Goal: Task Accomplishment & Management: Manage account settings

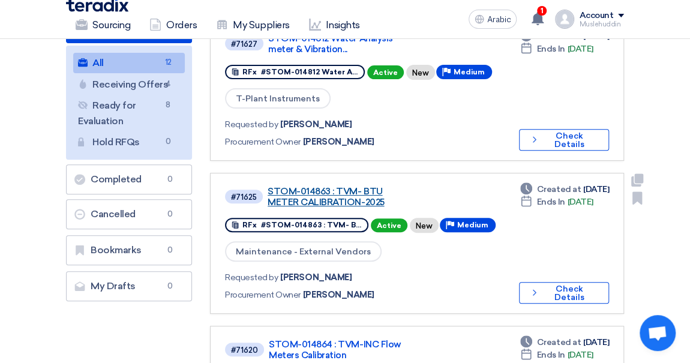
scroll to position [163, 0]
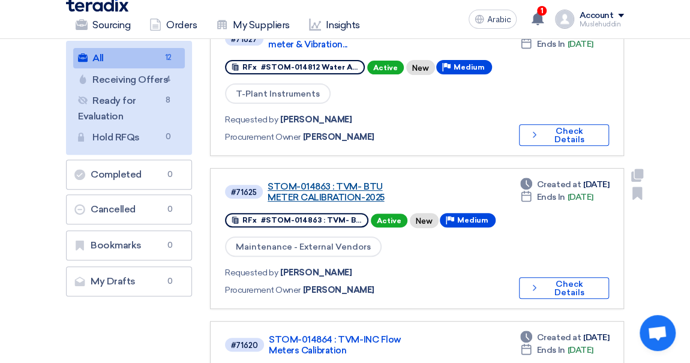
click at [305, 194] on font "STOM-014863 : TVM- BTU METER CALIBRATION-2025" at bounding box center [325, 192] width 116 height 22
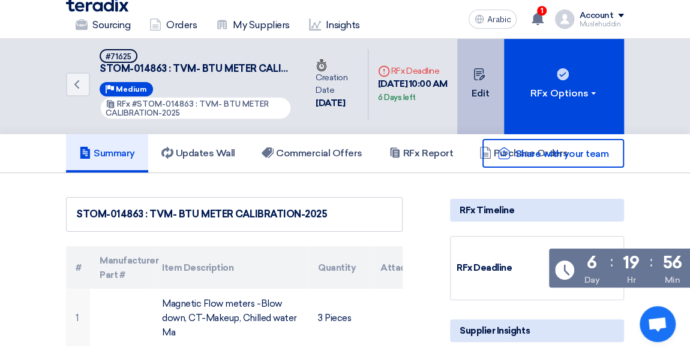
click at [477, 101] on button "Edit" at bounding box center [480, 85] width 47 height 100
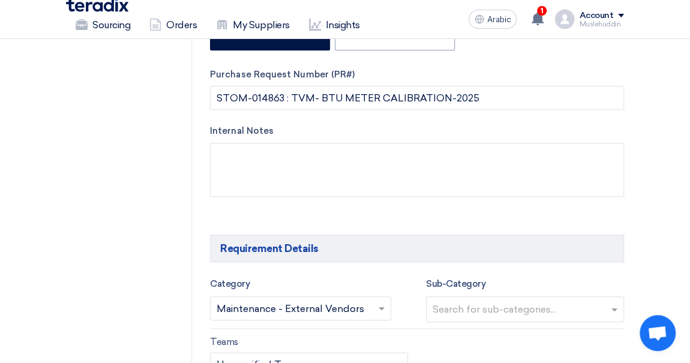
scroll to position [545, 0]
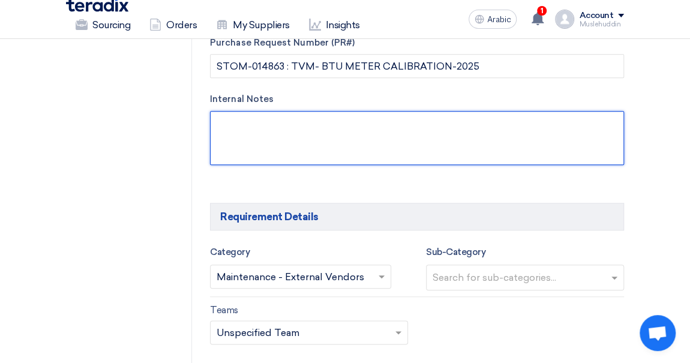
click at [312, 111] on textarea at bounding box center [417, 138] width 414 height 54
paste textarea "The sizes of the magnetic flowmeters are DN50, DN80, and DN150."
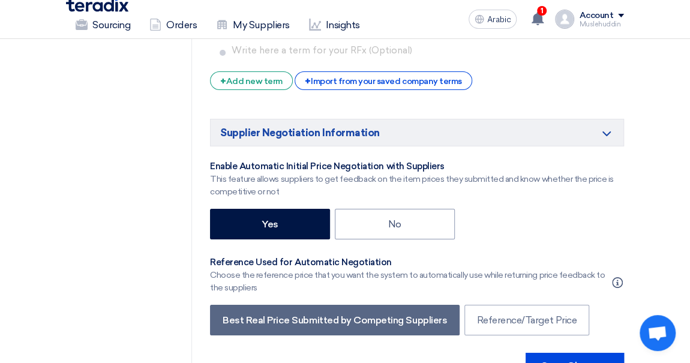
scroll to position [2126, 0]
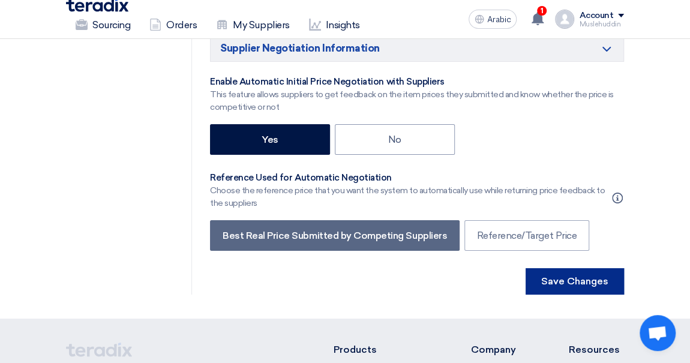
type textarea "The sizes of the magnetic flowmeters are DN50, DN80, and DN150."
click at [532, 268] on button "Save Changes" at bounding box center [574, 281] width 98 height 26
